Goal: Task Accomplishment & Management: Use online tool/utility

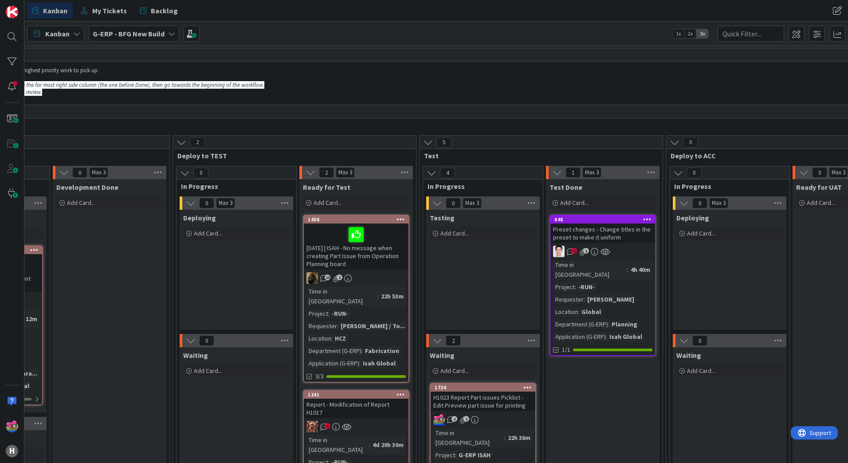
scroll to position [0, 494]
click at [625, 246] on div "9 1" at bounding box center [602, 252] width 105 height 12
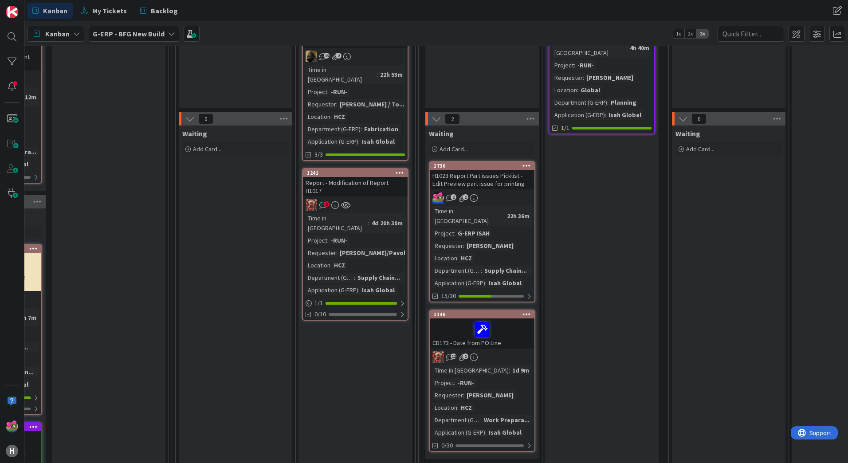
click at [374, 199] on div "8" at bounding box center [355, 205] width 105 height 12
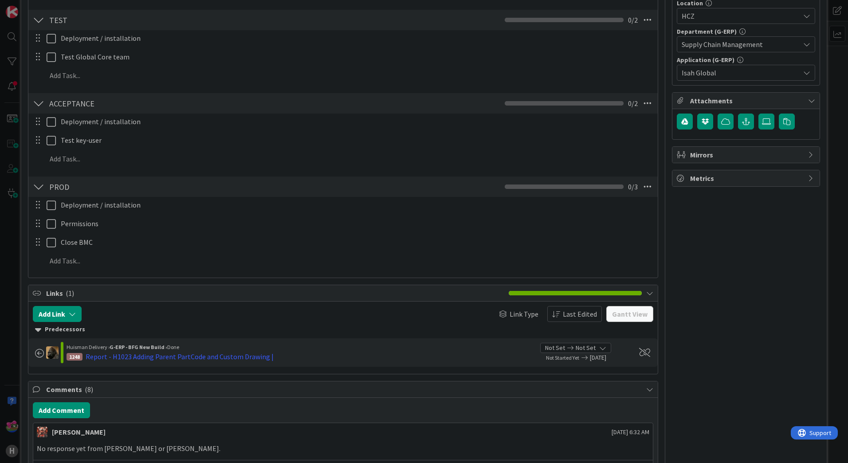
scroll to position [355, 0]
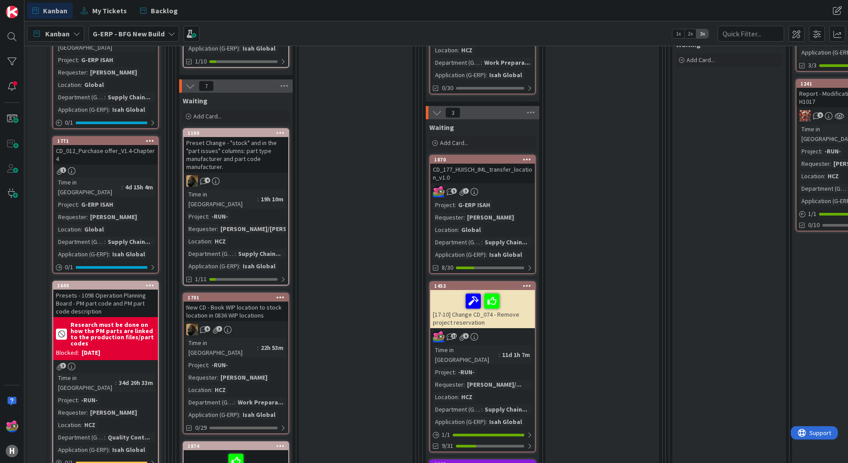
click at [527, 156] on icon at bounding box center [527, 159] width 8 height 6
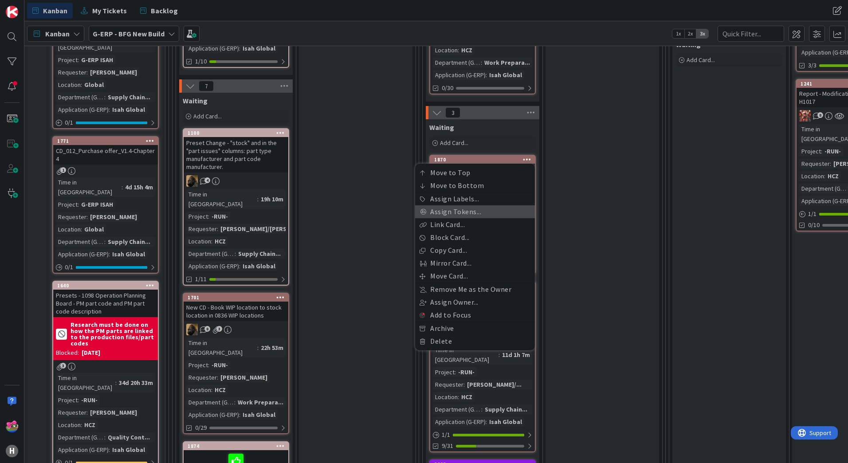
click at [448, 205] on link "Assign Tokens..." at bounding box center [475, 211] width 120 height 13
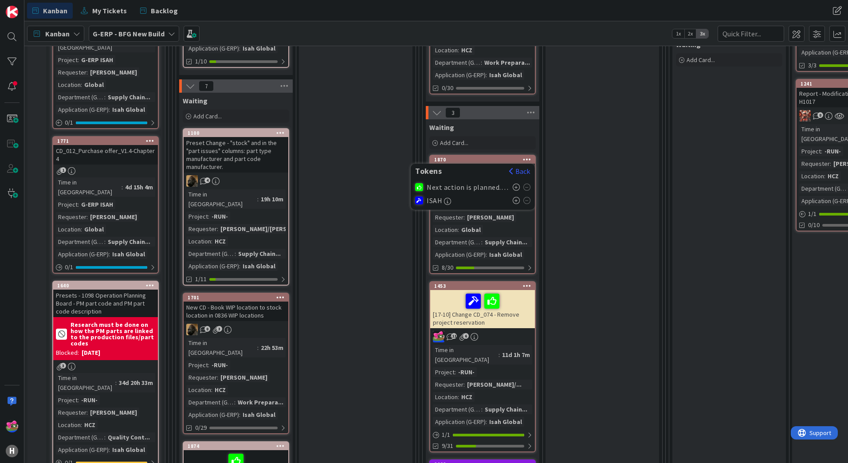
click at [517, 197] on icon at bounding box center [517, 200] width 8 height 7
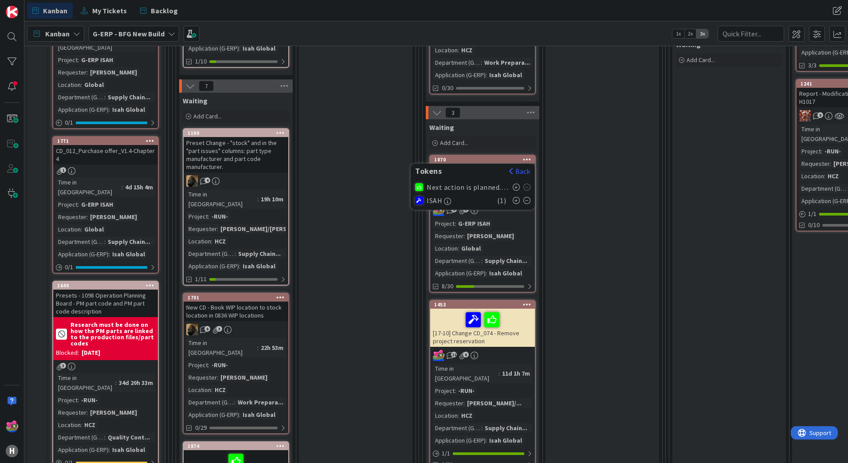
click at [494, 157] on div "1870" at bounding box center [484, 160] width 101 height 6
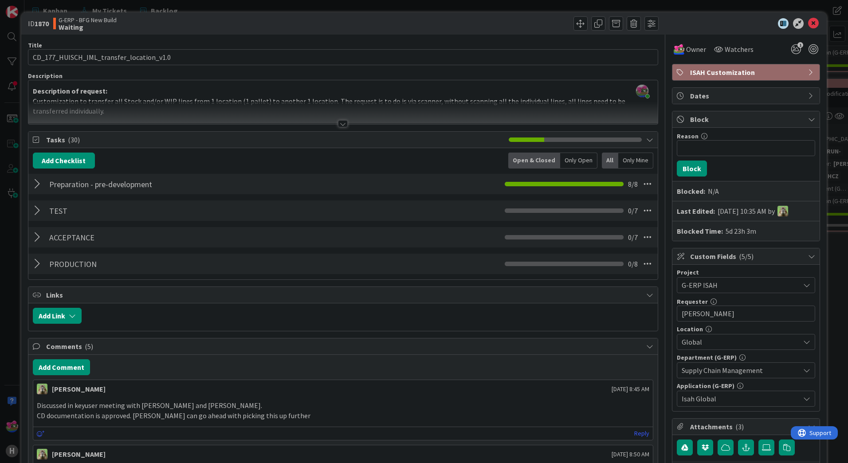
click at [36, 188] on div at bounding box center [39, 184] width 12 height 16
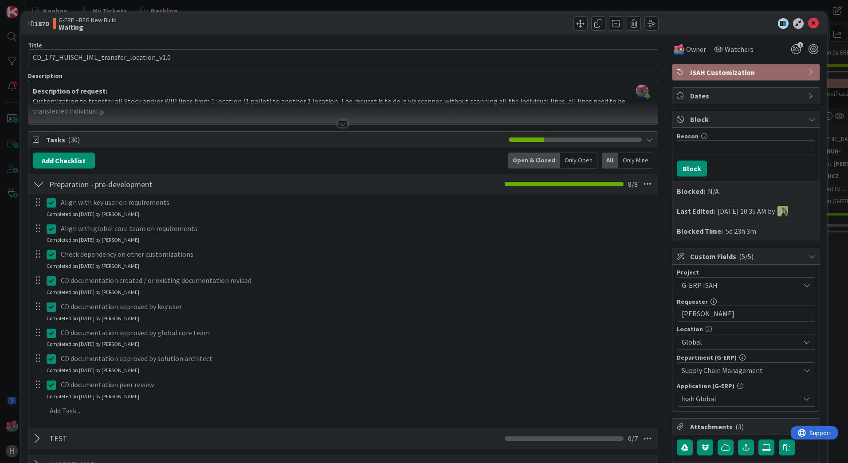
click at [39, 187] on div at bounding box center [39, 184] width 12 height 16
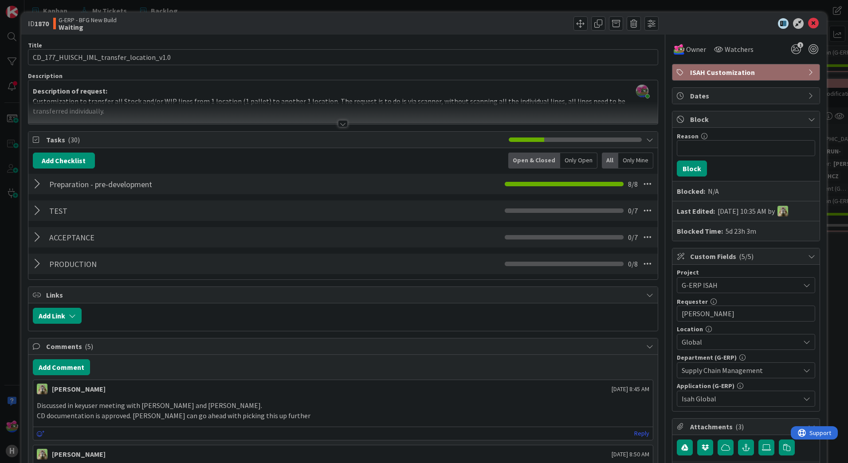
click at [40, 211] on div at bounding box center [39, 211] width 12 height 16
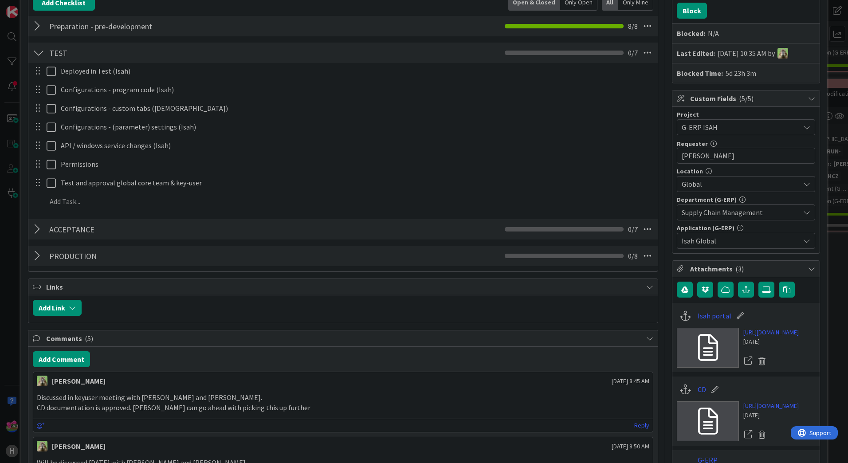
scroll to position [310, 0]
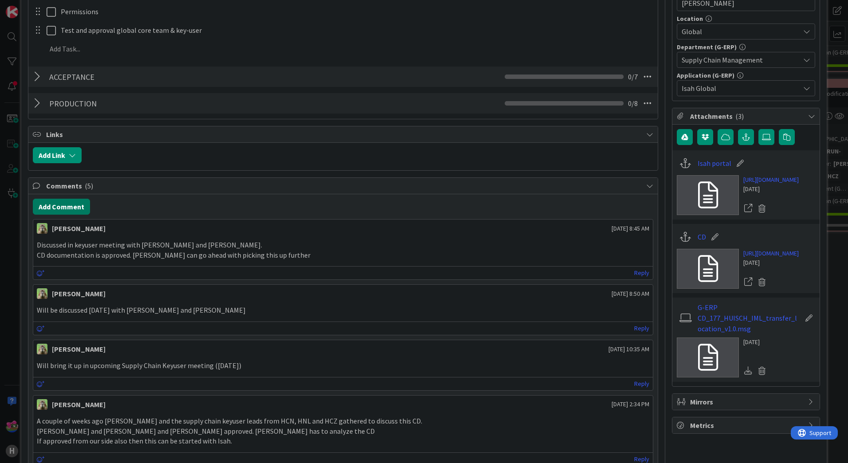
click at [62, 209] on button "Add Comment" at bounding box center [61, 207] width 57 height 16
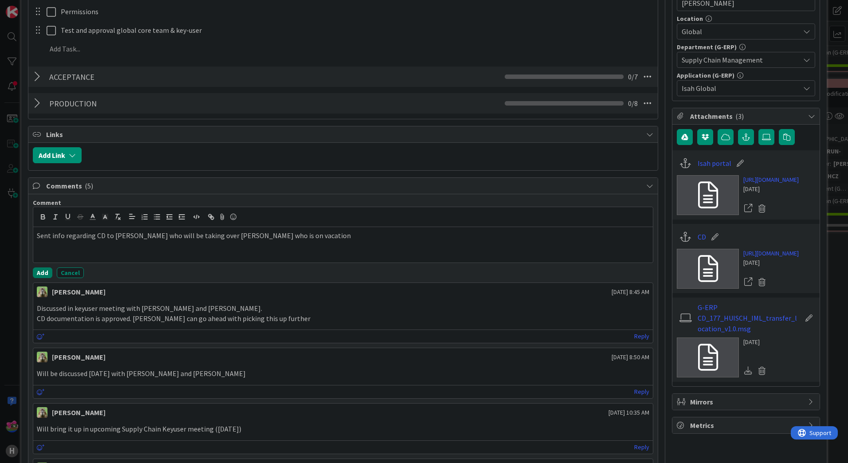
click at [40, 269] on button "Add" at bounding box center [43, 272] width 20 height 11
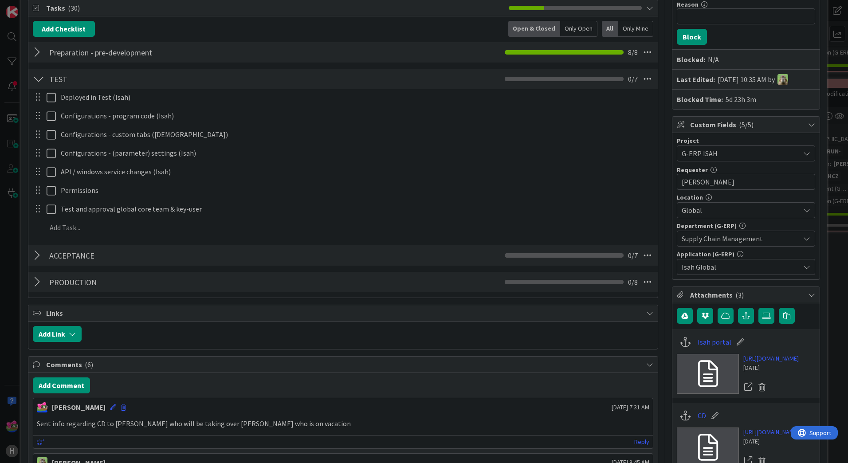
scroll to position [0, 0]
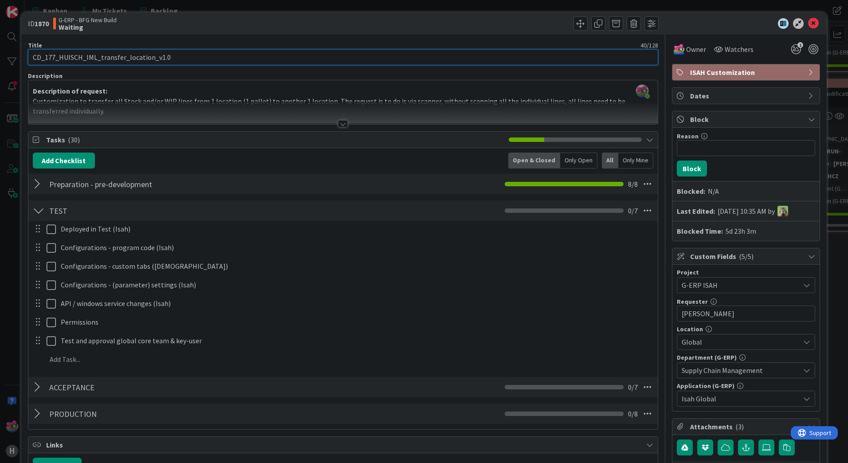
click at [34, 56] on input "CD_177_HUISCH_IML_transfer_location_v1.0" at bounding box center [343, 57] width 630 height 16
type input "[28-10] CD_177_HUISCH_IML_transfer_location_v1.0"
click at [808, 21] on icon at bounding box center [813, 23] width 11 height 11
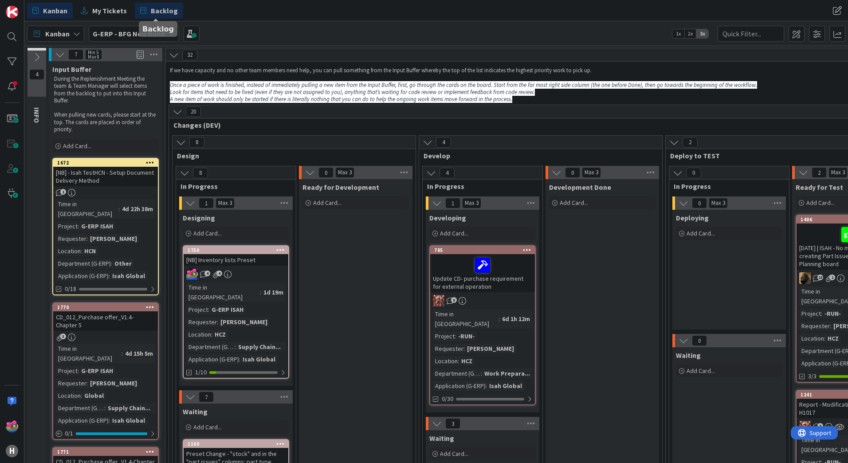
click at [154, 11] on span "Backlog" at bounding box center [164, 10] width 27 height 11
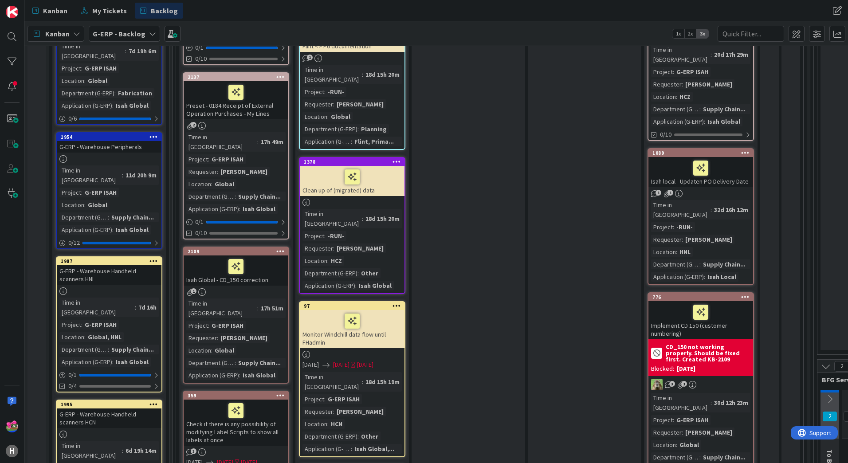
scroll to position [798, 0]
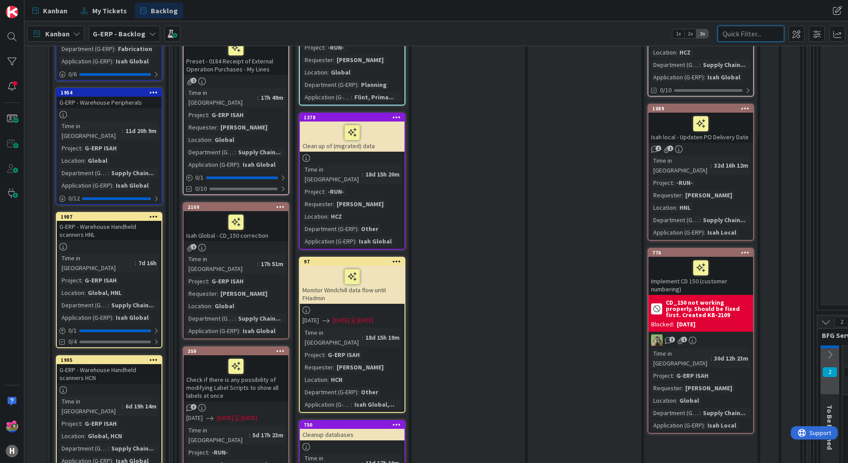
click at [741, 36] on input "text" at bounding box center [751, 34] width 67 height 16
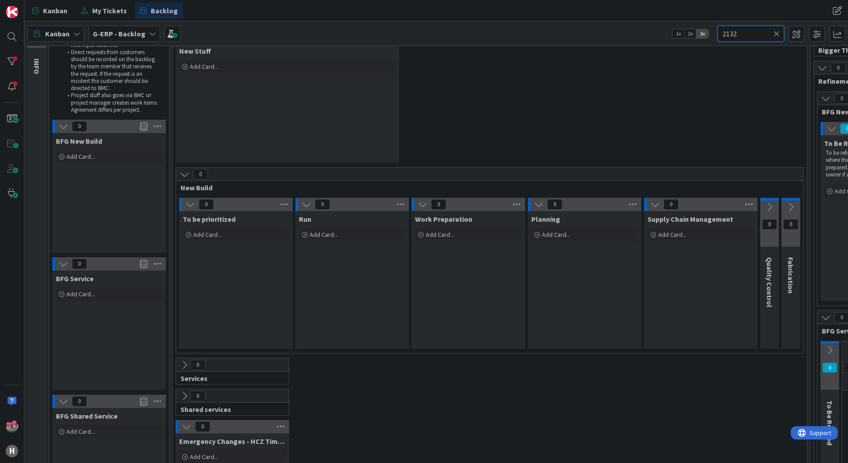
scroll to position [0, 0]
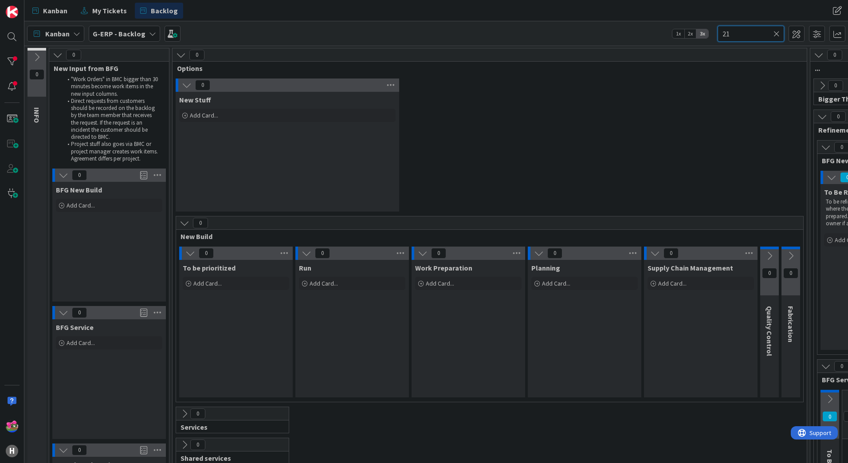
type input "2"
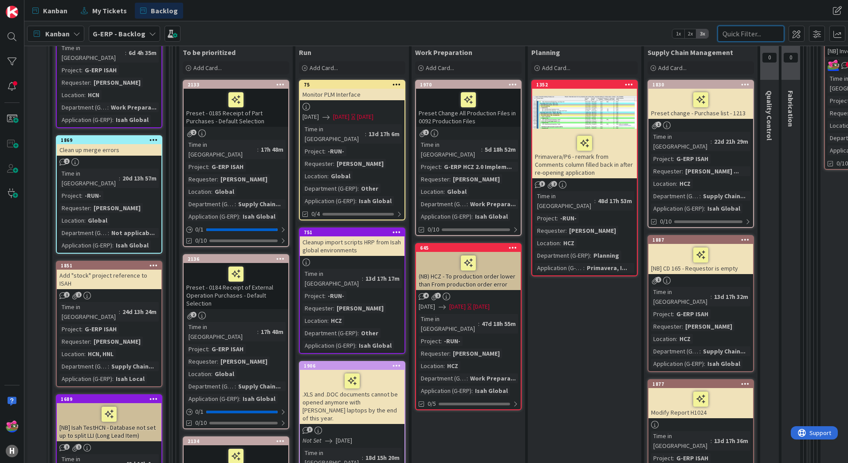
scroll to position [222, 0]
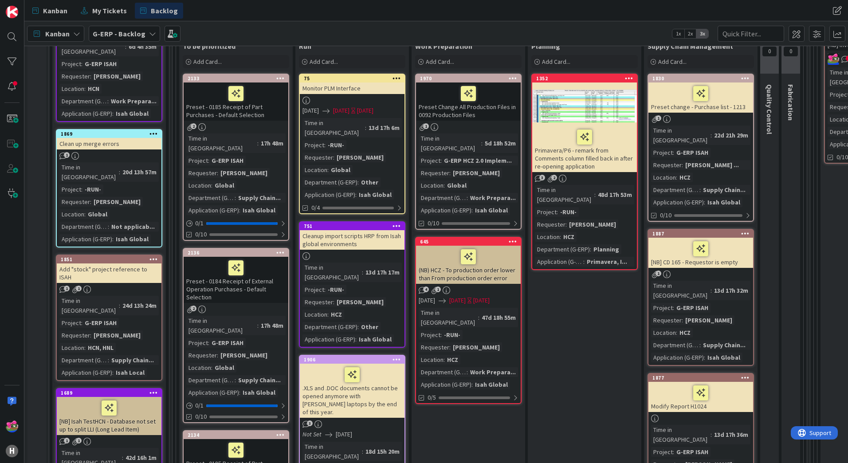
click at [247, 276] on div "Preset - 0184 Receipt of External Operation Purchases - Default Selection" at bounding box center [236, 280] width 105 height 46
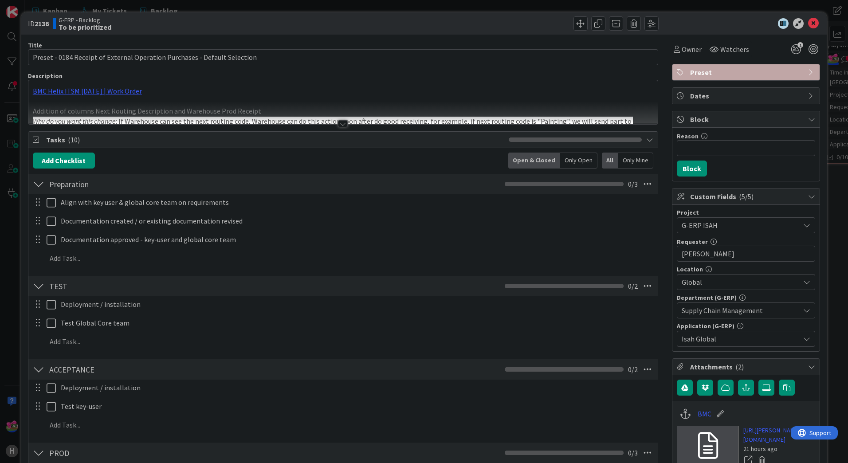
click at [340, 126] on div at bounding box center [343, 123] width 10 height 7
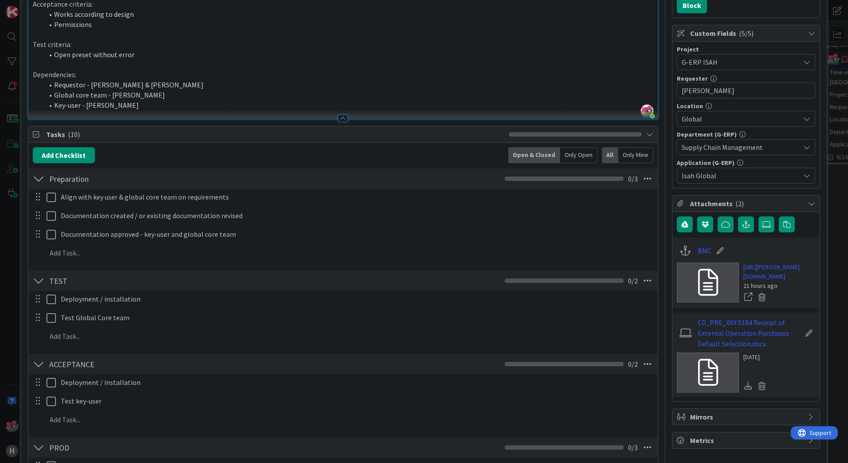
scroll to position [222, 0]
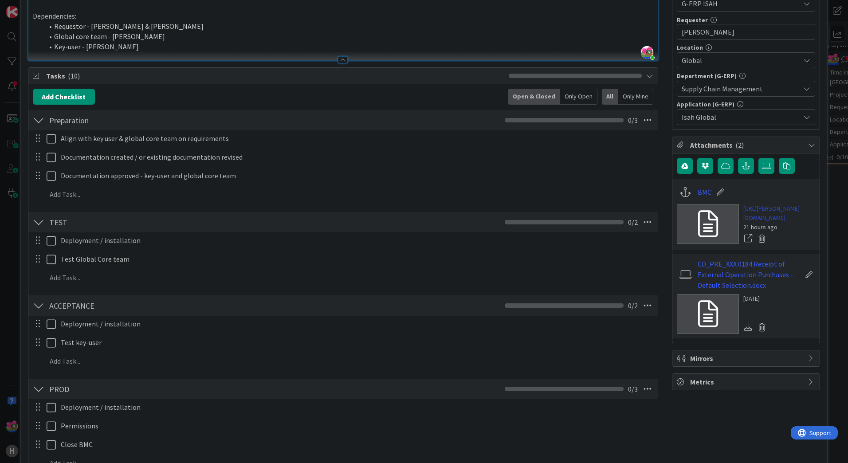
click at [763, 223] on link "https://huisman-smartit.onbmc.com/smartit/app/#/workorder/AGGHEXFAF704DATBGF9CT…" at bounding box center [779, 213] width 72 height 19
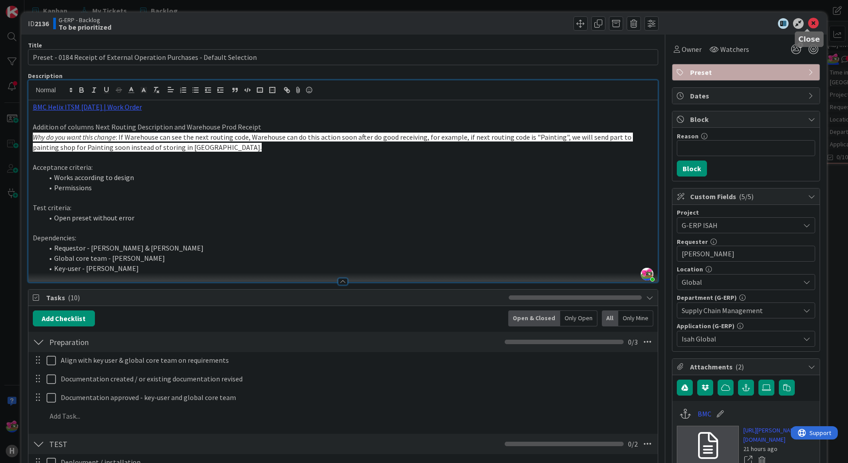
drag, startPoint x: 807, startPoint y: 25, endPoint x: 844, endPoint y: 72, distance: 60.6
click at [808, 25] on icon at bounding box center [813, 23] width 11 height 11
